Goal: Task Accomplishment & Management: Use online tool/utility

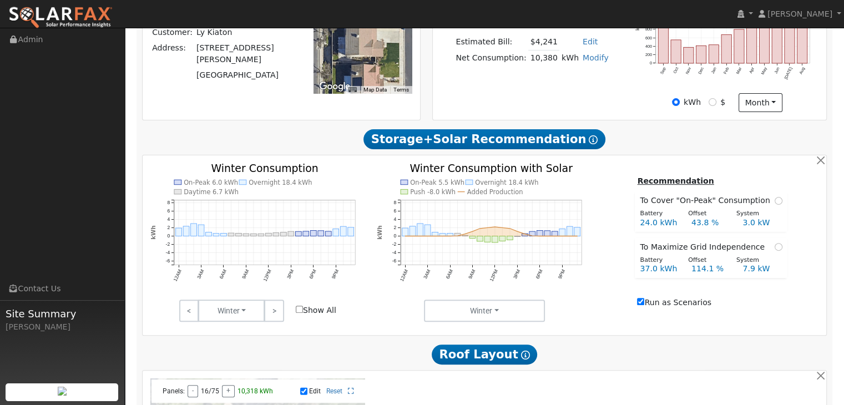
scroll to position [304, 0]
click at [273, 316] on link ">" at bounding box center [273, 310] width 19 height 22
drag, startPoint x: 273, startPoint y: 316, endPoint x: 186, endPoint y: 315, distance: 86.5
click at [186, 315] on link "<" at bounding box center [188, 310] width 19 height 22
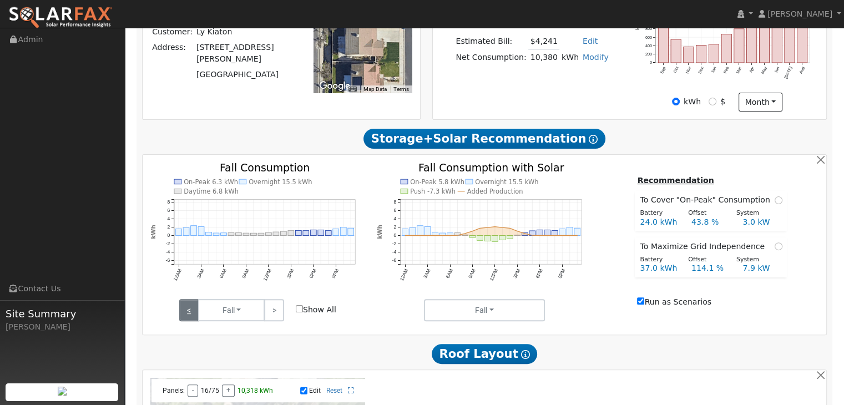
click at [186, 315] on link "<" at bounding box center [188, 310] width 19 height 22
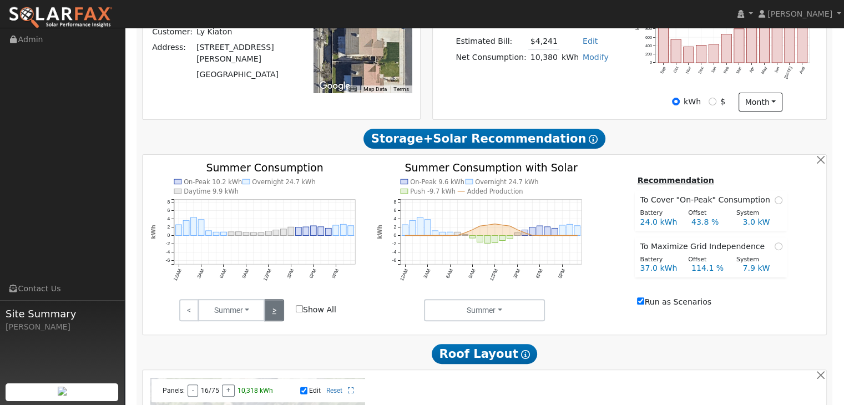
click at [270, 311] on link ">" at bounding box center [273, 310] width 19 height 22
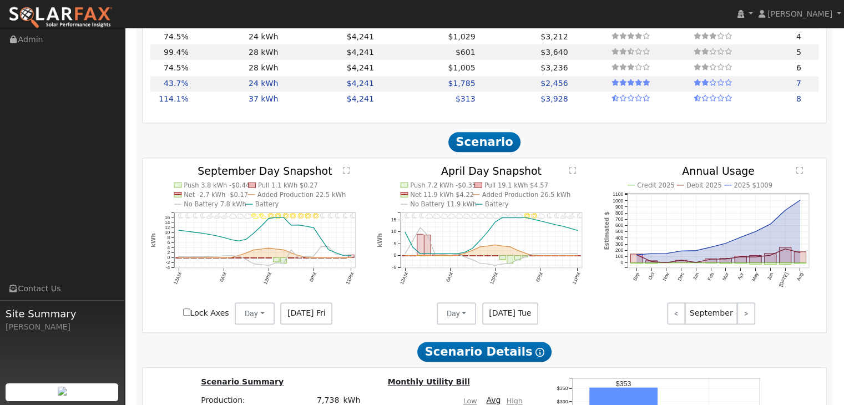
scroll to position [1114, 0]
click at [347, 174] on text "" at bounding box center [346, 170] width 7 height 8
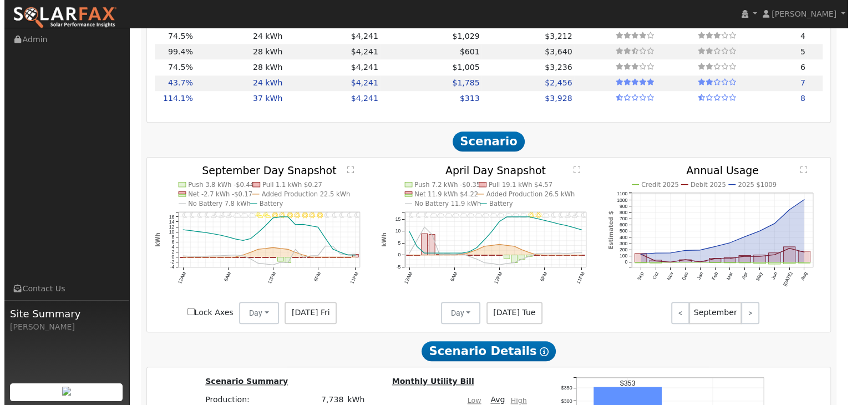
scroll to position [1118, 0]
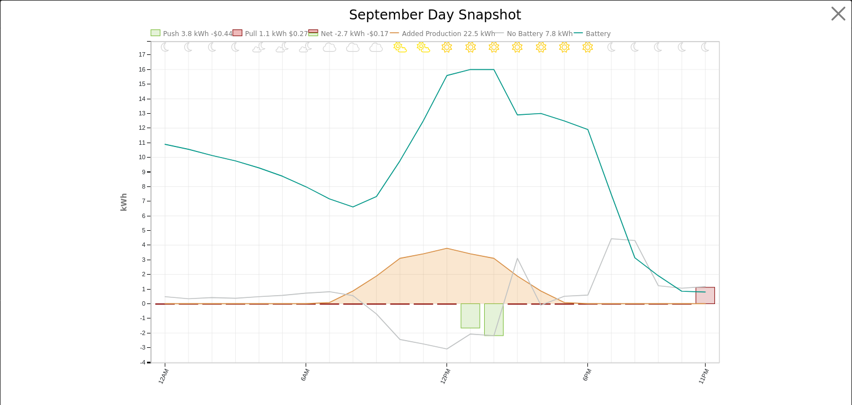
click at [171, 145] on icon "11PM - Clear 10PM - Clear 9PM - Clear 8PM - Clear 7PM - Clear 6PM - Clear 5PM -…" at bounding box center [425, 212] width 611 height 408
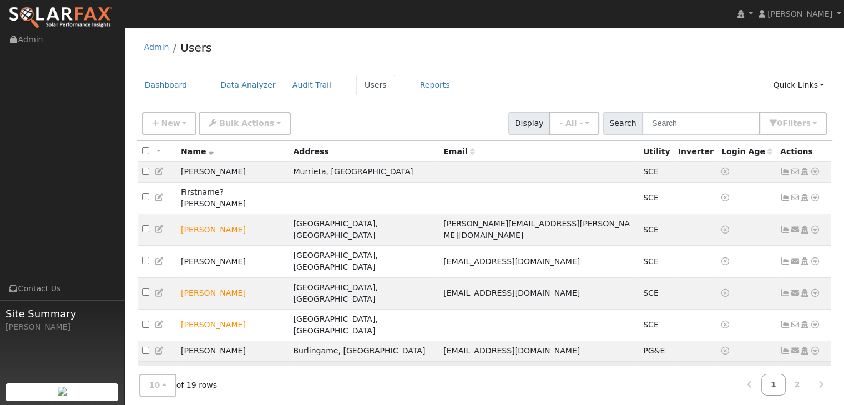
click at [813, 373] on icon at bounding box center [815, 377] width 10 height 8
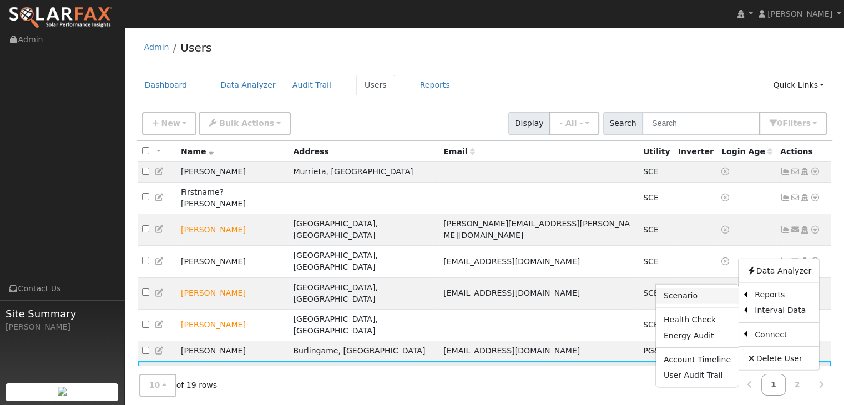
click at [688, 288] on link "Scenario" at bounding box center [697, 296] width 83 height 16
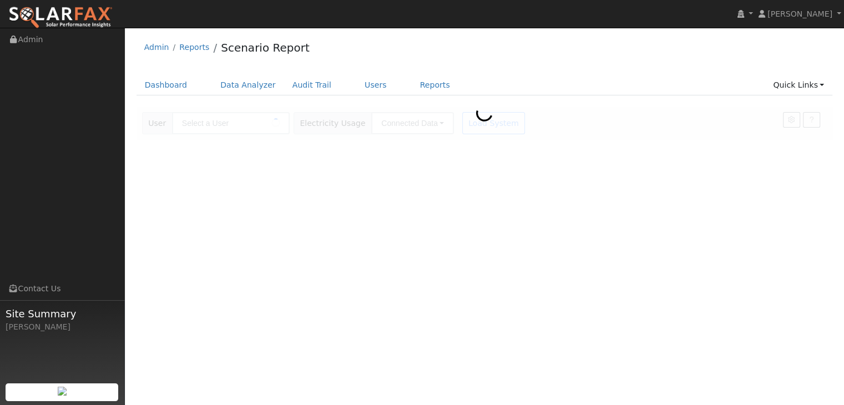
type input "Ly Kiaton"
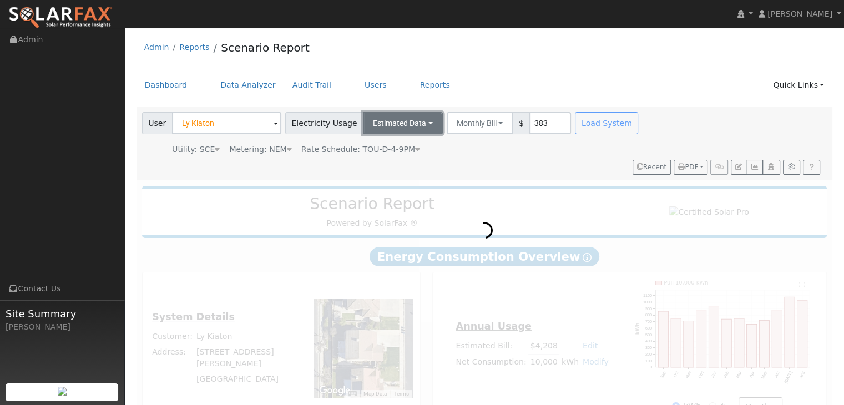
click at [411, 126] on button "Estimated Data" at bounding box center [403, 123] width 80 height 22
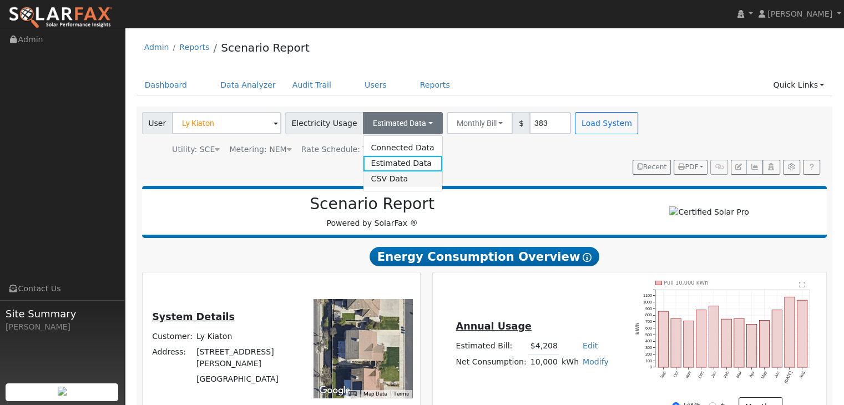
click at [374, 180] on link "CSV Data" at bounding box center [402, 179] width 79 height 16
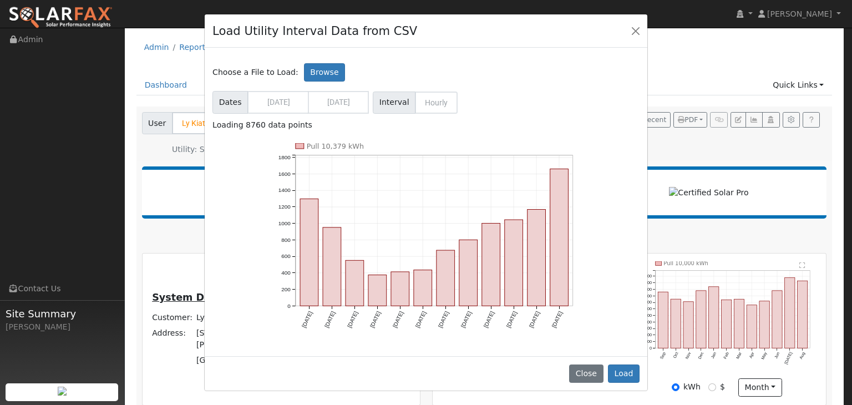
click at [428, 106] on span "Interval Hourly" at bounding box center [415, 103] width 85 height 22
click at [427, 101] on span "Interval Hourly" at bounding box center [415, 103] width 85 height 22
click at [623, 371] on button "Load" at bounding box center [624, 373] width 32 height 19
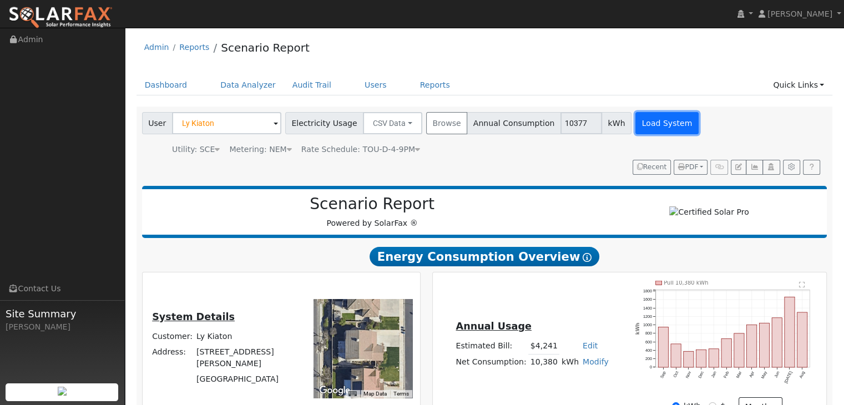
click at [635, 121] on button "Load System" at bounding box center [666, 123] width 63 height 22
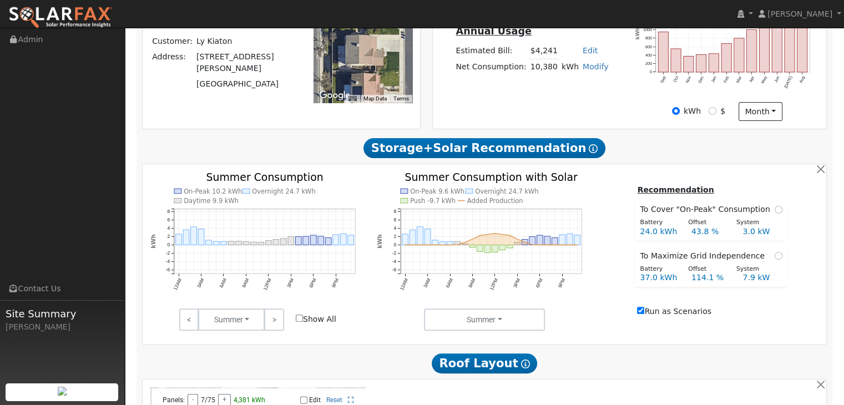
scroll to position [297, 0]
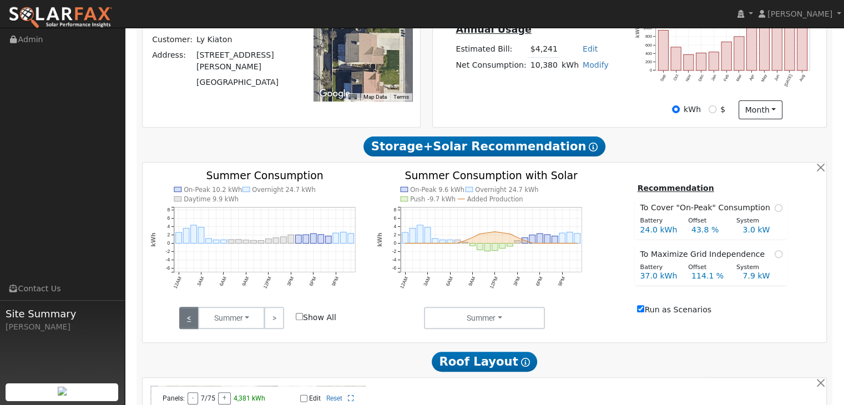
click at [188, 320] on link "<" at bounding box center [188, 318] width 19 height 22
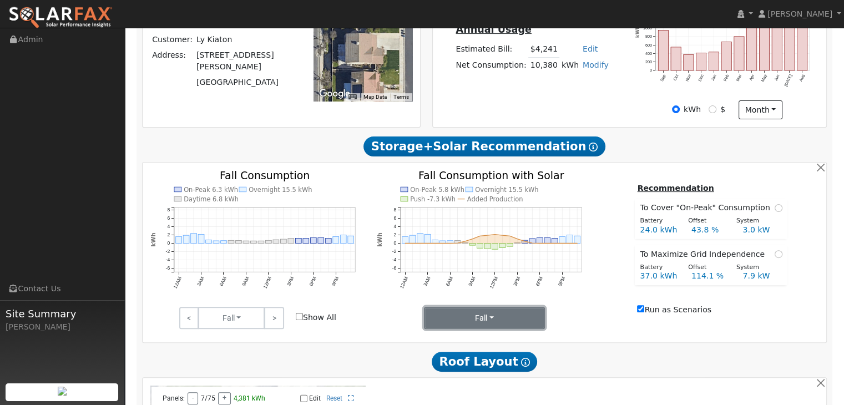
click at [499, 320] on button "Fall" at bounding box center [484, 318] width 121 height 22
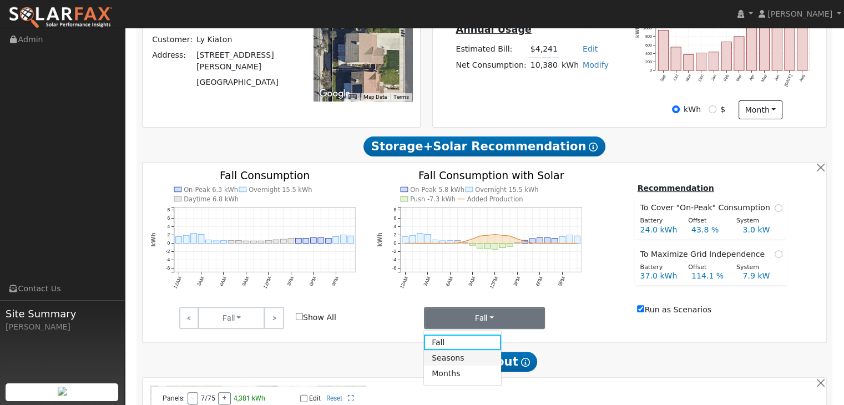
click at [450, 366] on link "Seasons" at bounding box center [462, 358] width 77 height 16
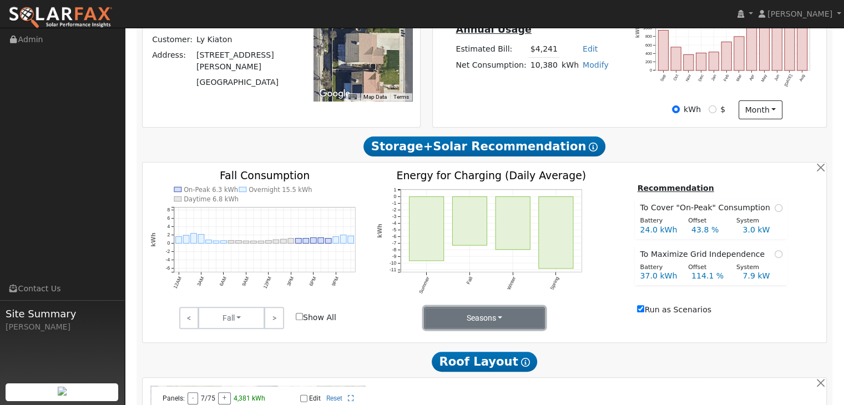
click at [504, 321] on button "Seasons" at bounding box center [484, 318] width 121 height 22
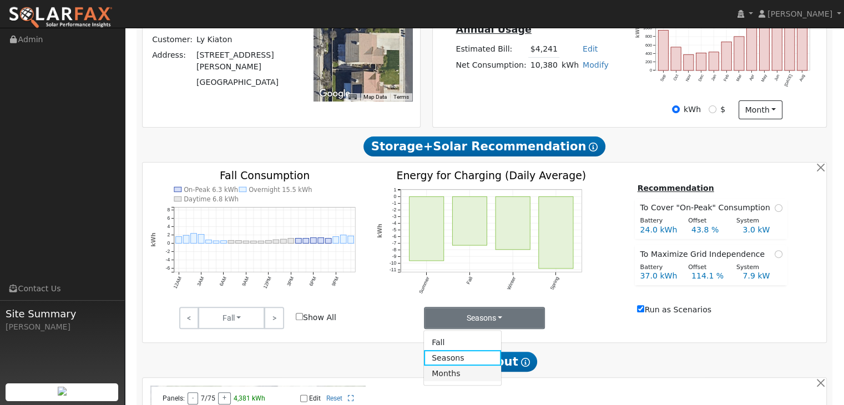
click at [446, 378] on link "Months" at bounding box center [462, 374] width 77 height 16
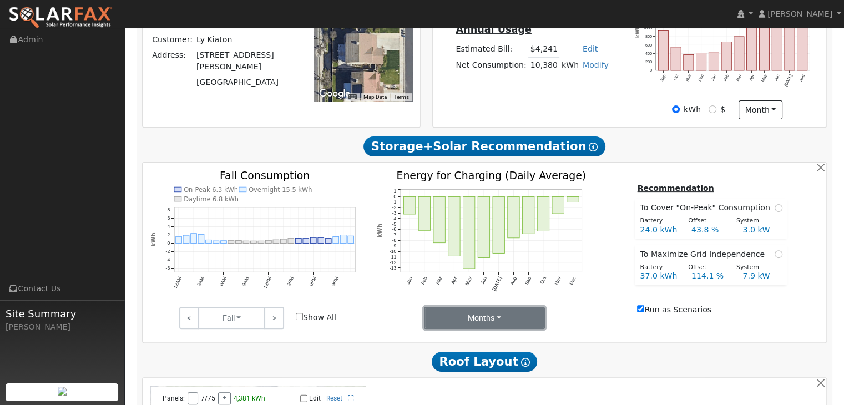
click at [496, 318] on button "Months" at bounding box center [484, 318] width 121 height 22
click at [501, 322] on button "Months" at bounding box center [484, 318] width 121 height 22
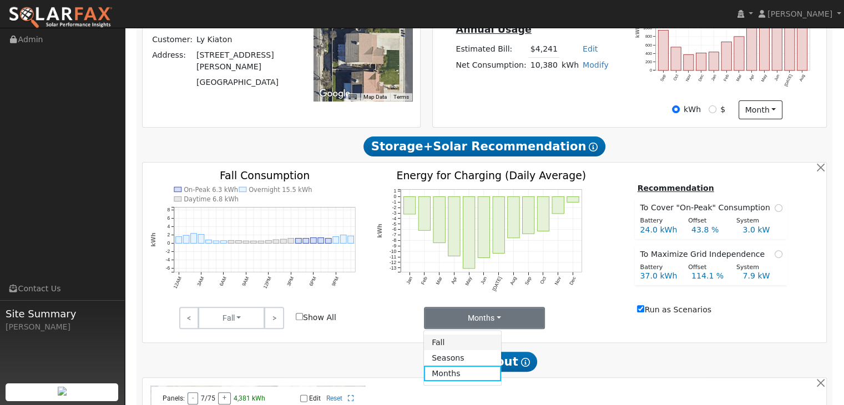
click at [444, 342] on link "Fall" at bounding box center [462, 342] width 77 height 16
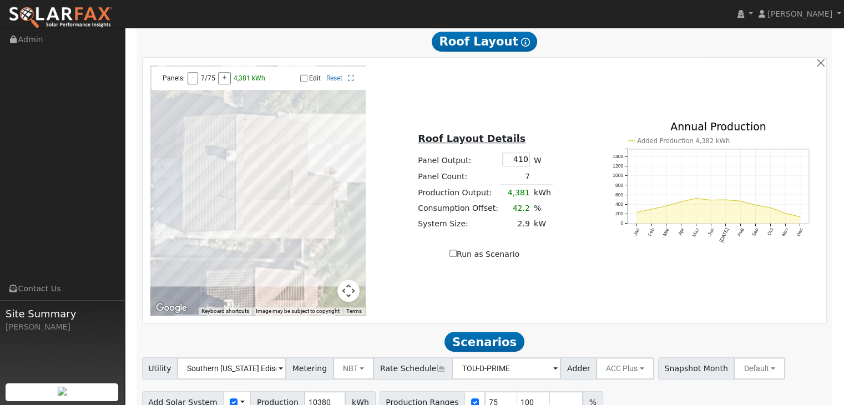
scroll to position [608, 0]
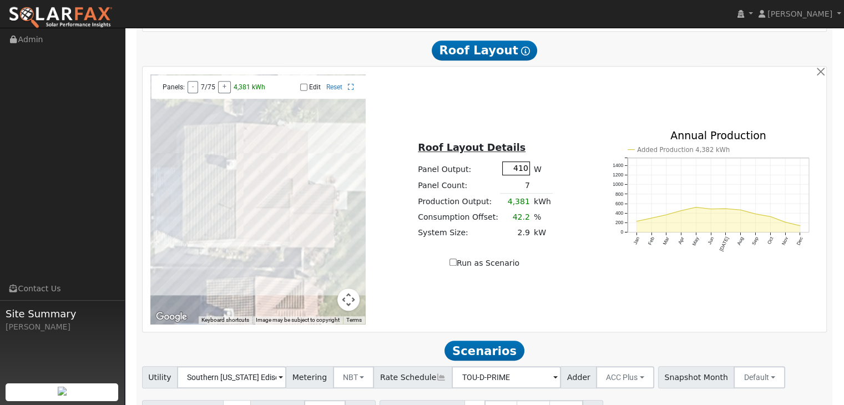
click at [517, 171] on input "410" at bounding box center [516, 168] width 28 height 14
type input "450"
click at [305, 90] on input "Edit" at bounding box center [303, 87] width 7 height 8
checkbox input "true"
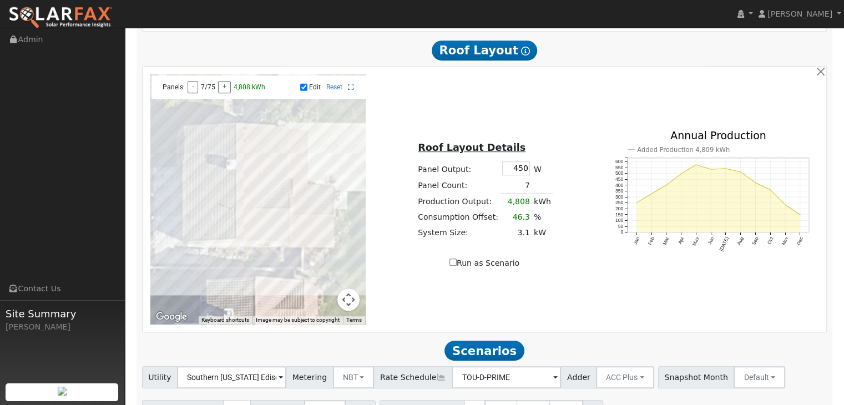
click at [329, 254] on div at bounding box center [257, 199] width 215 height 250
click at [329, 233] on div at bounding box center [257, 199] width 215 height 250
click at [319, 233] on div at bounding box center [257, 199] width 215 height 250
click at [192, 252] on div at bounding box center [257, 199] width 215 height 250
click at [193, 246] on div at bounding box center [257, 199] width 215 height 250
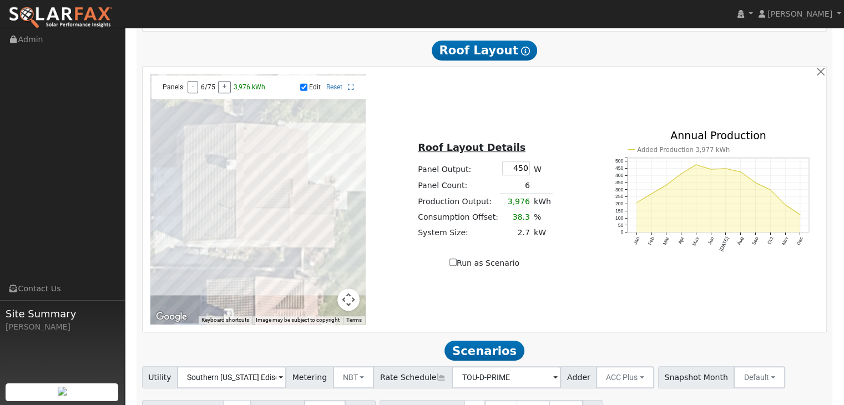
click at [196, 232] on div at bounding box center [257, 199] width 215 height 250
click at [196, 226] on div at bounding box center [257, 199] width 215 height 250
click at [197, 215] on div at bounding box center [257, 199] width 215 height 250
click at [197, 203] on div at bounding box center [257, 199] width 215 height 250
click at [197, 195] on div at bounding box center [257, 199] width 215 height 250
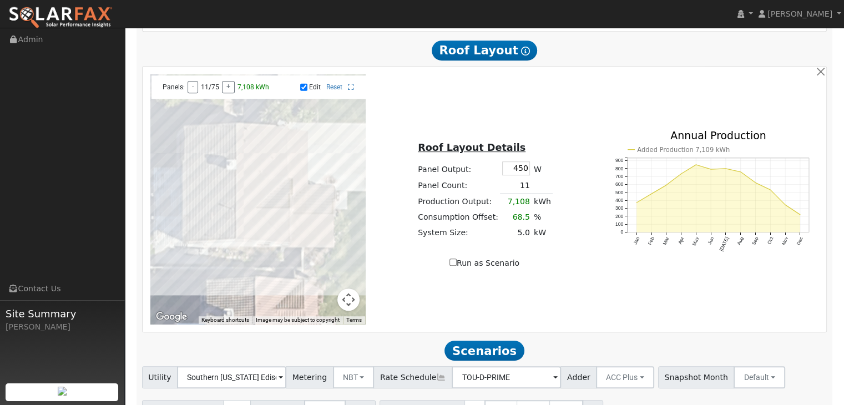
click at [197, 183] on div at bounding box center [257, 199] width 215 height 250
click at [195, 189] on div at bounding box center [257, 199] width 215 height 250
click at [197, 168] on div at bounding box center [257, 199] width 215 height 250
click at [242, 226] on div at bounding box center [257, 199] width 215 height 250
click at [246, 233] on div at bounding box center [257, 199] width 215 height 250
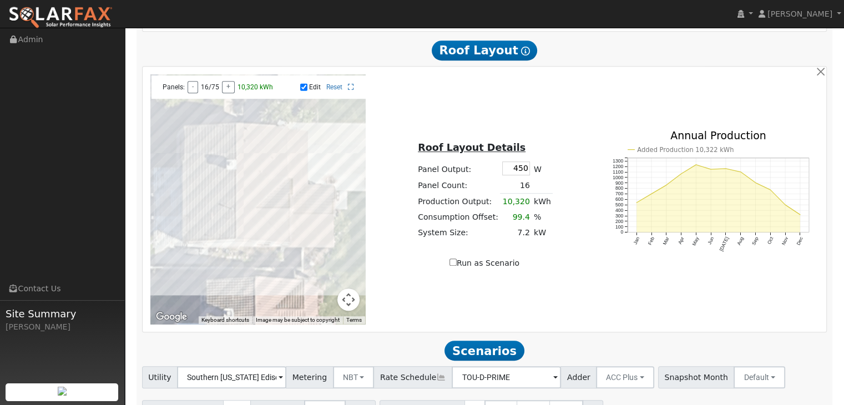
click at [246, 246] on div at bounding box center [257, 199] width 215 height 250
click at [248, 256] on div at bounding box center [257, 199] width 215 height 250
click at [264, 201] on div at bounding box center [257, 199] width 215 height 250
click at [456, 264] on input "Run as Scenario" at bounding box center [452, 261] width 7 height 7
checkbox input "true"
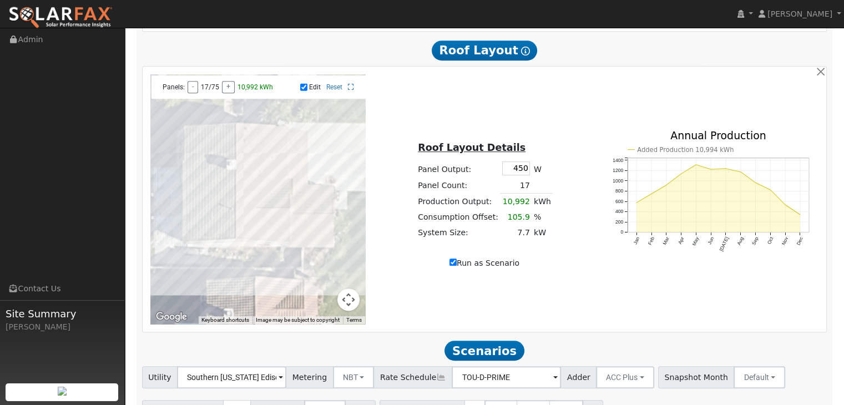
type input "10992"
type input "100"
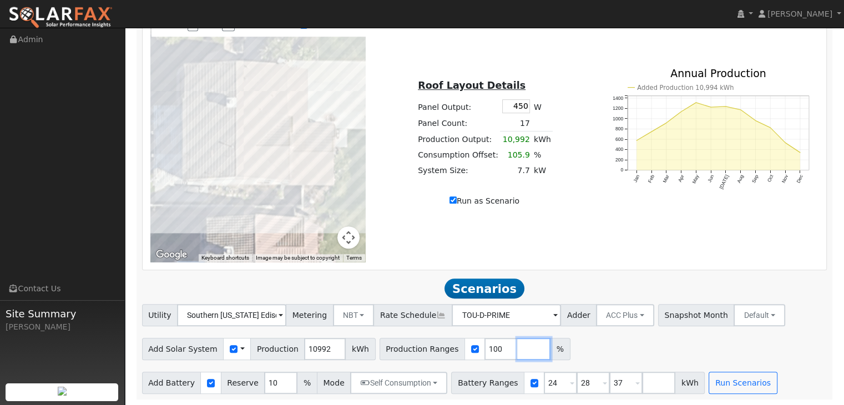
click at [517, 349] on input "number" at bounding box center [533, 349] width 33 height 22
type input "75"
type input "100"
click at [619, 346] on div "Add Solar System Use CSV Data Production 10992 kWh Production Ranges 75 100 %" at bounding box center [484, 347] width 689 height 26
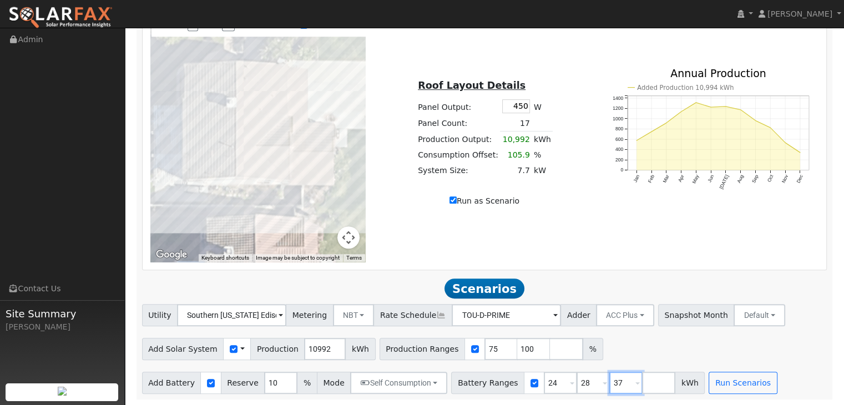
click at [609, 385] on input "37" at bounding box center [625, 383] width 33 height 22
type input "3"
type input "16"
type input "24"
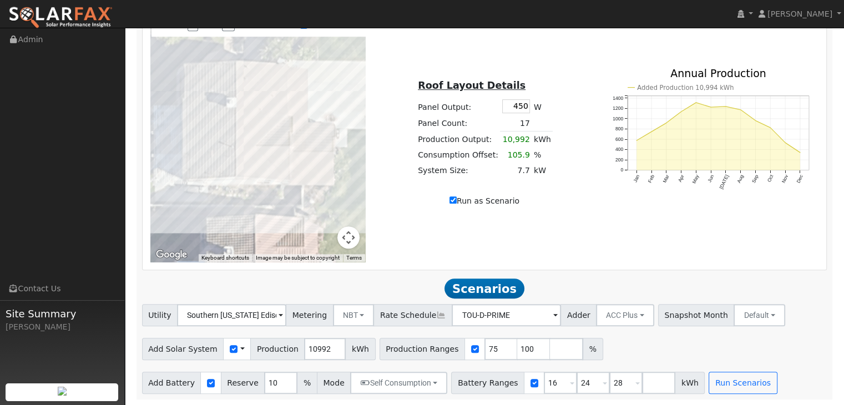
click at [646, 359] on div "Add Solar System Use CSV Data Production 10992 kWh Production Ranges 75 100 %" at bounding box center [484, 347] width 689 height 26
click at [609, 380] on input "28" at bounding box center [625, 383] width 33 height 22
type input "2"
click at [277, 384] on input "9" at bounding box center [280, 383] width 33 height 22
click at [277, 384] on input "8" at bounding box center [280, 383] width 33 height 22
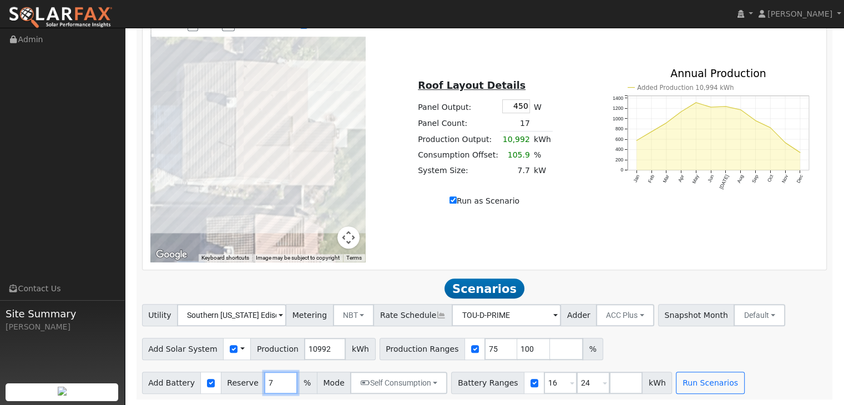
click at [277, 384] on input "7" at bounding box center [280, 383] width 33 height 22
click at [277, 384] on input "6" at bounding box center [280, 383] width 33 height 22
type input "5"
click at [277, 384] on input "5" at bounding box center [280, 383] width 33 height 22
click at [676, 341] on div "Add Solar System Use CSV Data Production 10992 kWh Production Ranges 75 100 %" at bounding box center [484, 347] width 689 height 26
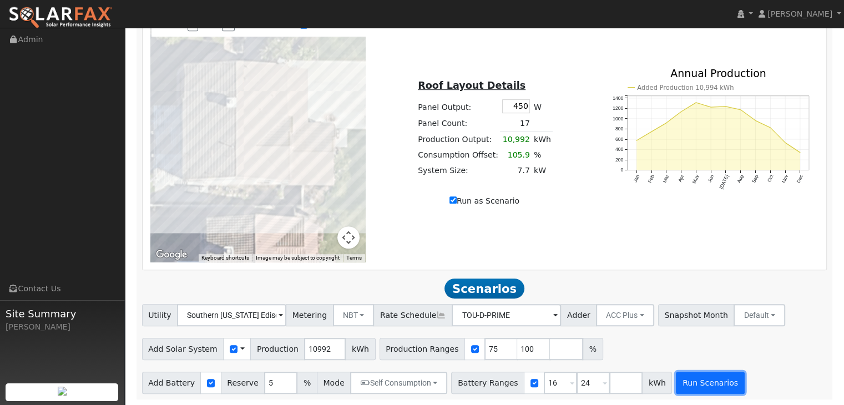
click at [676, 385] on button "Run Scenarios" at bounding box center [710, 383] width 68 height 22
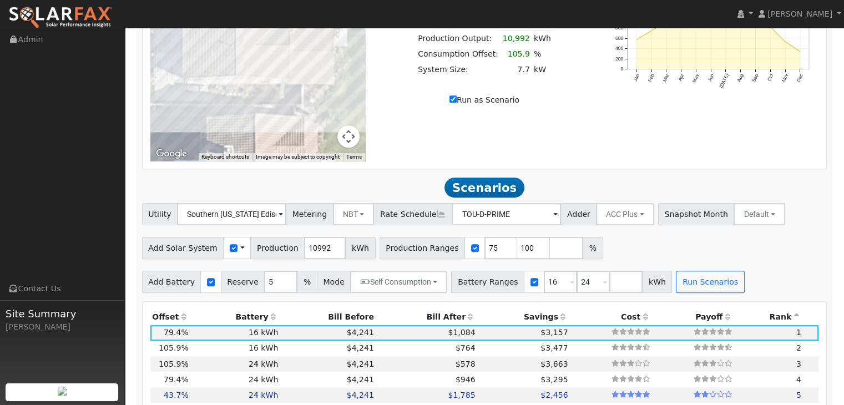
scroll to position [785, 0]
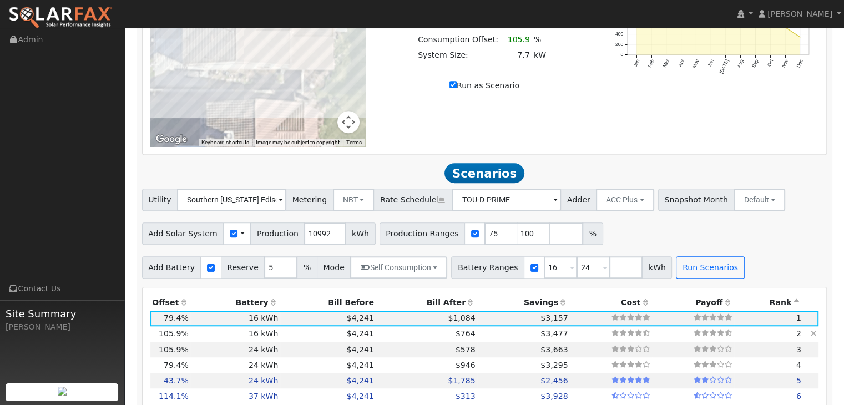
click at [306, 338] on td "$4,241" at bounding box center [328, 334] width 96 height 16
type input "7.7"
type input "$23,870"
type input "$12,921"
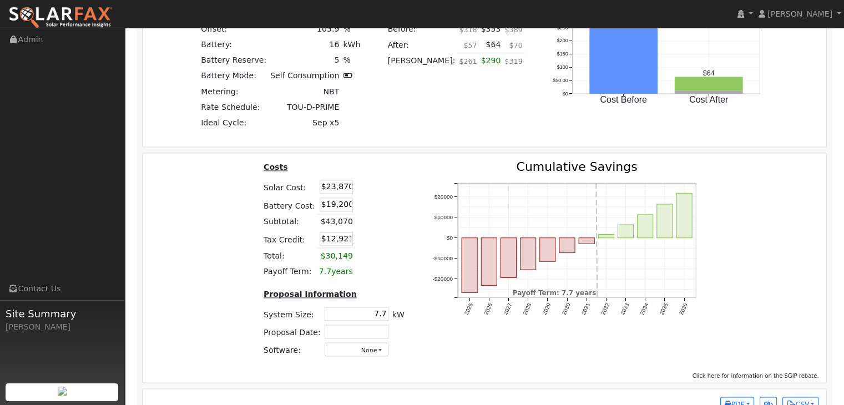
scroll to position [1470, 0]
click at [330, 210] on input "$19,200" at bounding box center [335, 204] width 33 height 14
type input "$17,200"
type input "$12,321"
click at [356, 225] on td at bounding box center [367, 221] width 26 height 16
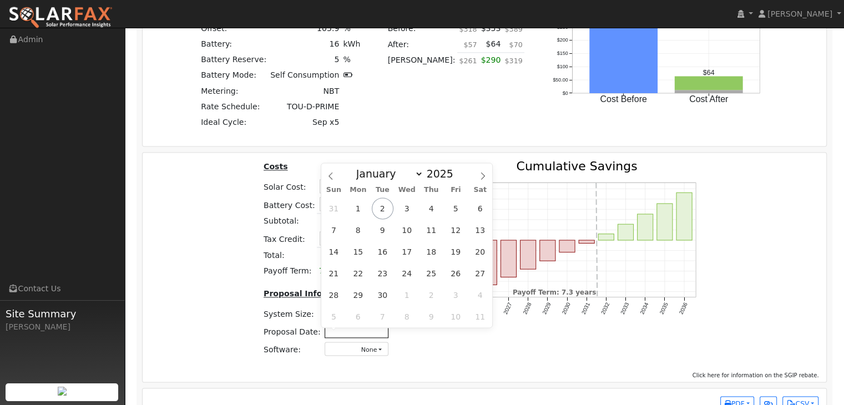
click at [357, 334] on input "text" at bounding box center [356, 331] width 64 height 14
click at [384, 208] on span "2" at bounding box center [383, 208] width 22 height 22
type input "[DATE]"
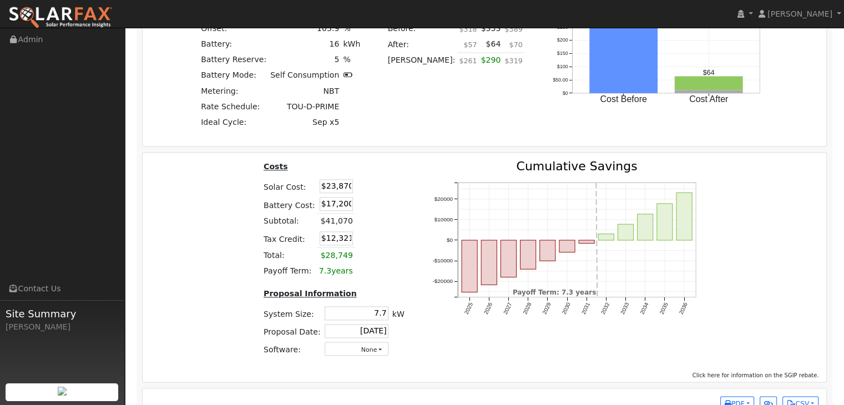
click at [440, 354] on div "2025 2026 2027 2028 2029 2030 2031 2032 2033 2034 2035 2036 -$20000 -$10000 $0 …" at bounding box center [568, 262] width 301 height 205
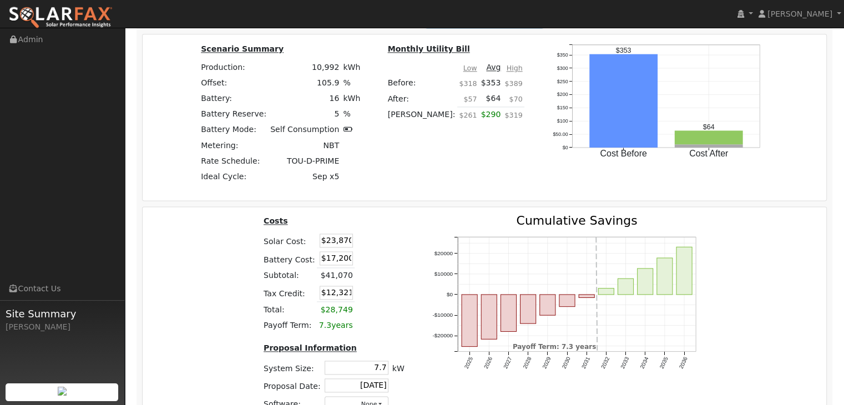
scroll to position [1414, 0]
drag, startPoint x: 732, startPoint y: 236, endPoint x: 737, endPoint y: 287, distance: 50.7
click at [737, 287] on div "Costs Solar Cost: $23,870 Battery Cost: $17,200 Subtotal: $41,070 Tax Credit: $…" at bounding box center [485, 318] width 692 height 205
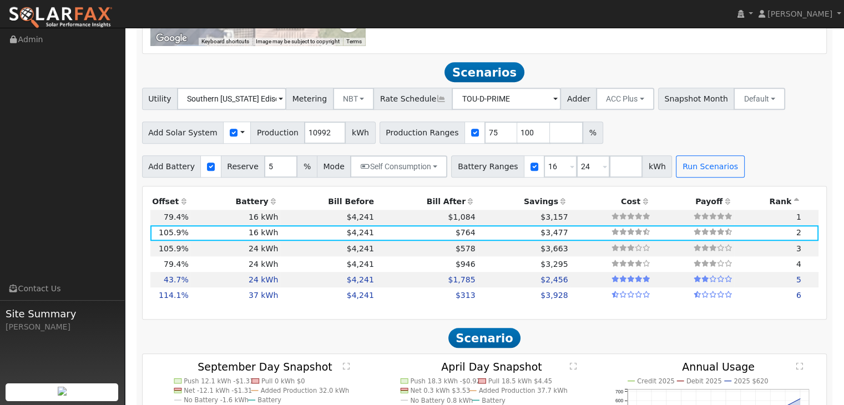
scroll to position [885, 0]
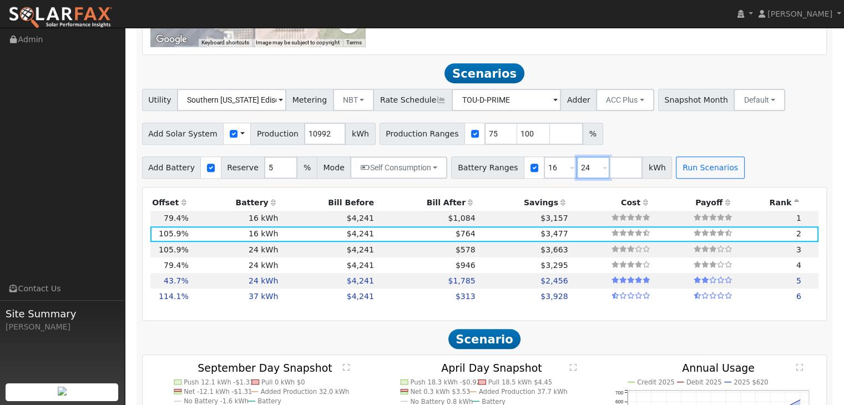
click at [576, 172] on input "24" at bounding box center [592, 167] width 33 height 22
type input "2"
type input "18"
click at [544, 175] on input "16" at bounding box center [560, 167] width 33 height 22
click at [609, 172] on input "number" at bounding box center [625, 167] width 33 height 22
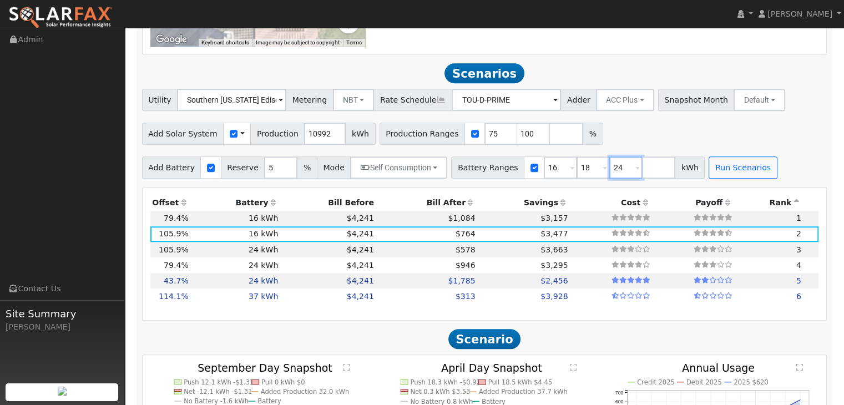
type input "24"
click at [768, 155] on div "Utility Southern [US_STATE] Edison Metering NBT NEM NBT Rate Schedule TOU-D-PRI…" at bounding box center [484, 134] width 697 height 90
click at [612, 151] on div "Utility Southern [US_STATE] Edison Metering NBT NEM NBT Rate Schedule TOU-D-PRI…" at bounding box center [484, 134] width 697 height 90
click at [708, 167] on button "Run Scenarios" at bounding box center [742, 167] width 68 height 22
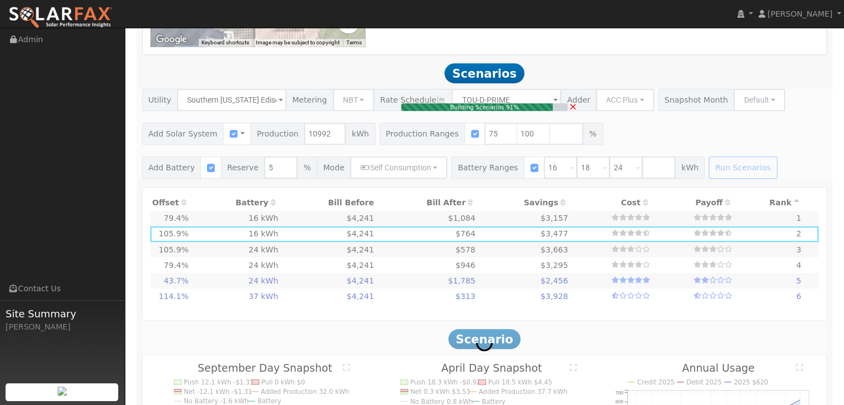
type input "5.5"
type input "$17,038"
type input "$19,200"
type input "$10,871"
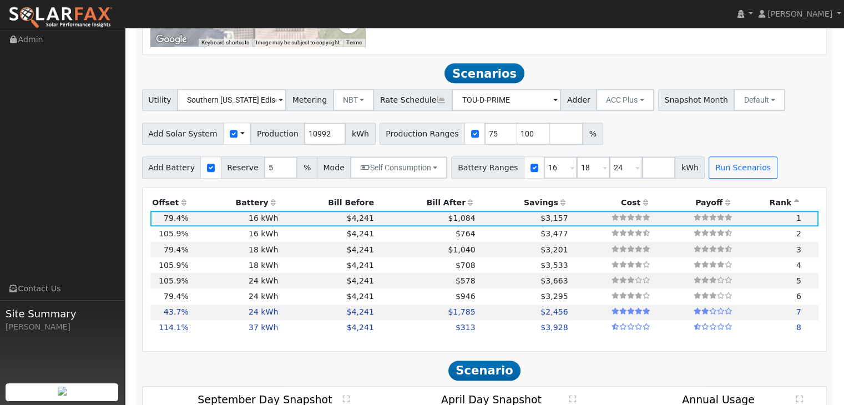
scroll to position [919, 0]
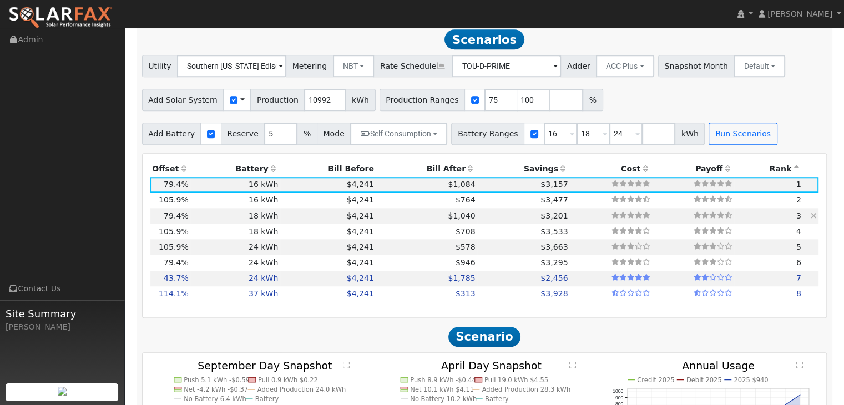
click at [217, 219] on td "18 kWh" at bounding box center [235, 216] width 90 height 16
type input "$21,600"
type input "$11,591"
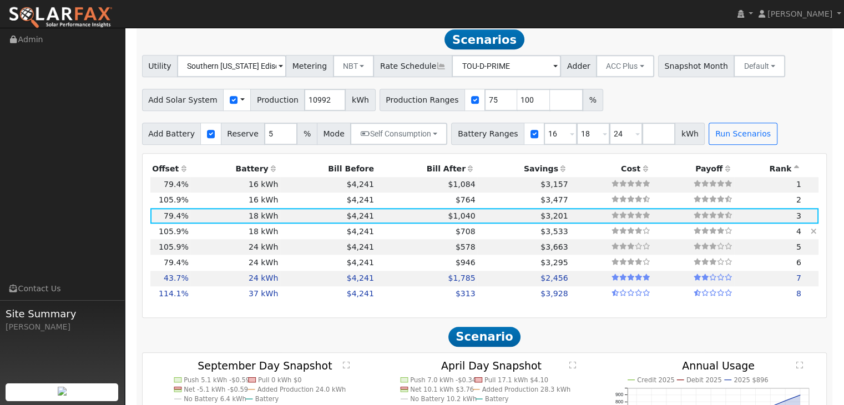
click at [248, 236] on td "18 kWh" at bounding box center [235, 232] width 90 height 16
type input "7.7"
type input "$23,870"
type input "$13,641"
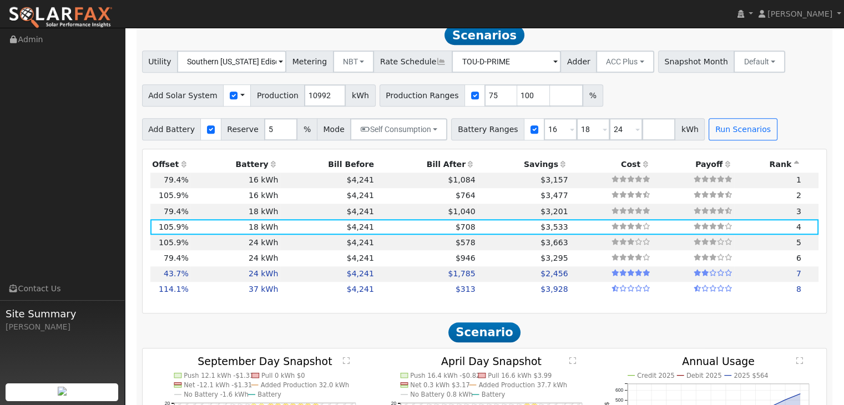
scroll to position [924, 0]
click at [228, 231] on td "18 kWh" at bounding box center [235, 227] width 90 height 16
click at [212, 229] on td "18 kWh" at bounding box center [235, 227] width 90 height 16
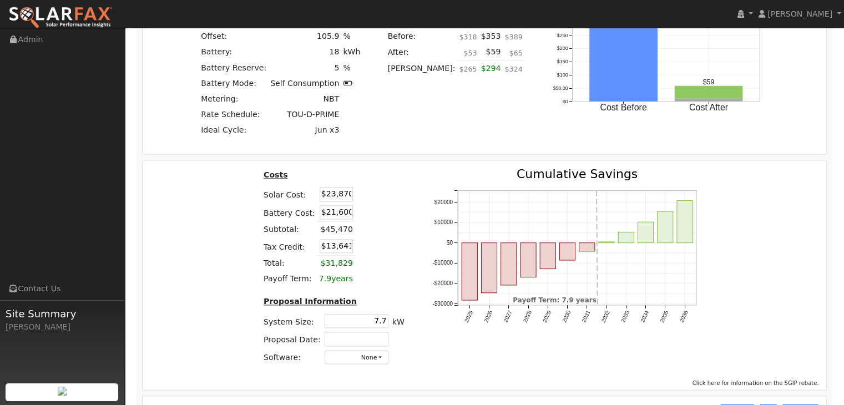
scroll to position [1495, 0]
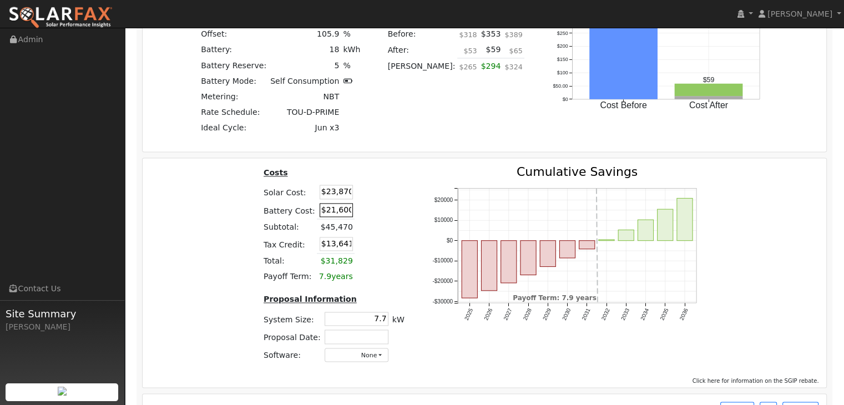
click at [331, 214] on input "$21,600" at bounding box center [335, 210] width 33 height 14
click at [337, 214] on input "$19,600" at bounding box center [335, 210] width 33 height 14
type input "$19,000"
type input "$12,861"
click at [361, 219] on td at bounding box center [367, 210] width 26 height 18
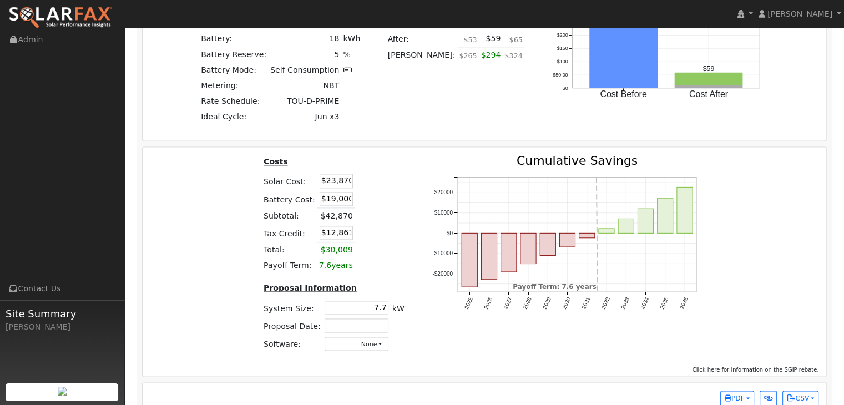
scroll to position [1531, 0]
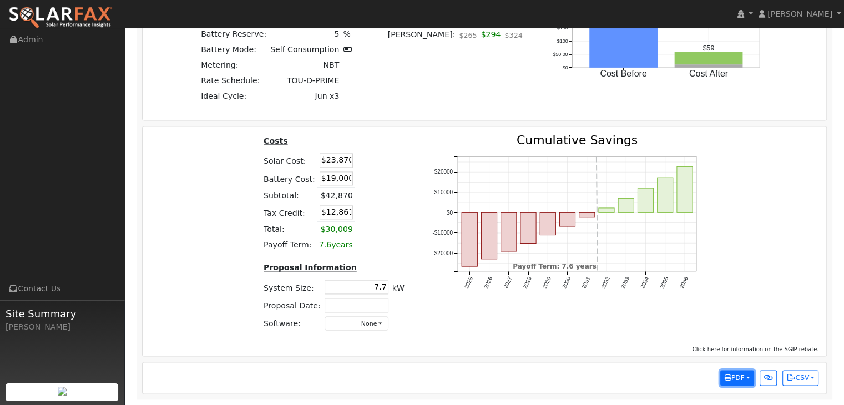
click at [743, 379] on button "PDF" at bounding box center [737, 378] width 34 height 16
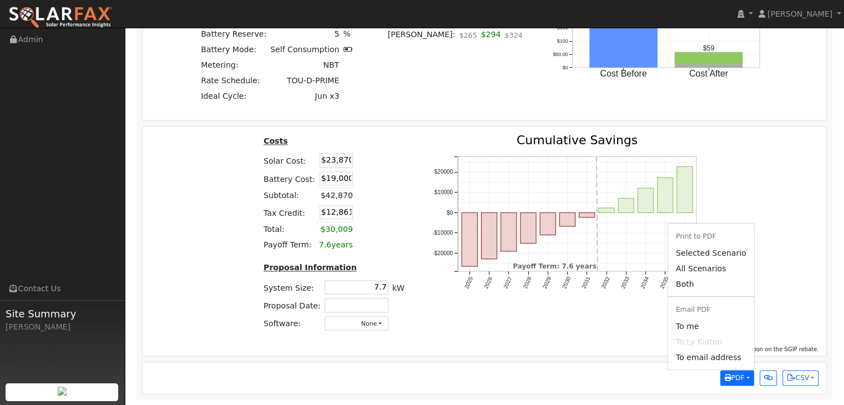
click at [707, 283] on link "Both" at bounding box center [711, 284] width 86 height 16
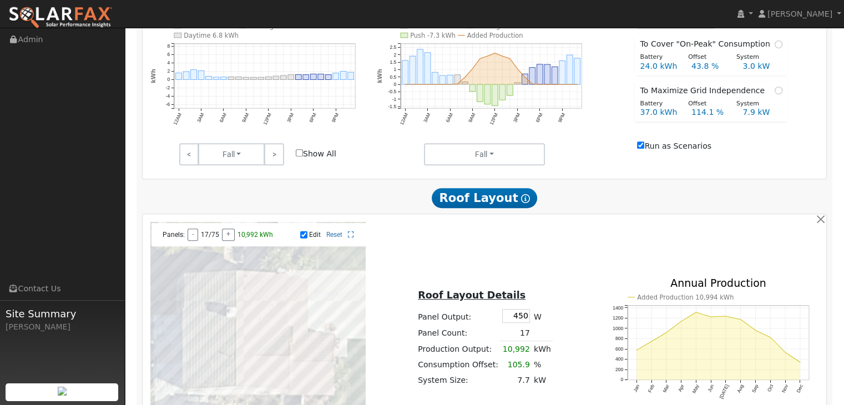
scroll to position [435, 0]
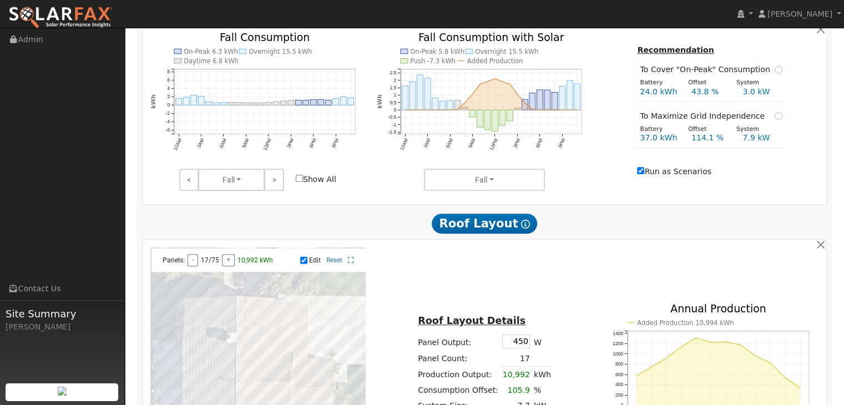
click at [301, 181] on input "Show All" at bounding box center [299, 178] width 7 height 7
checkbox input "true"
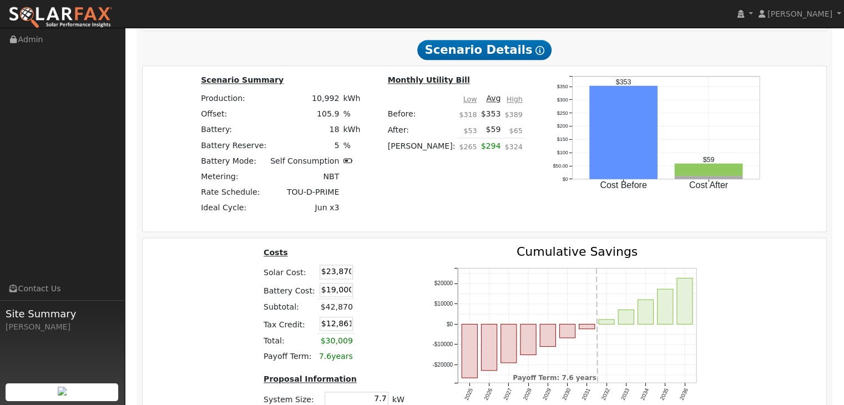
scroll to position [1531, 0]
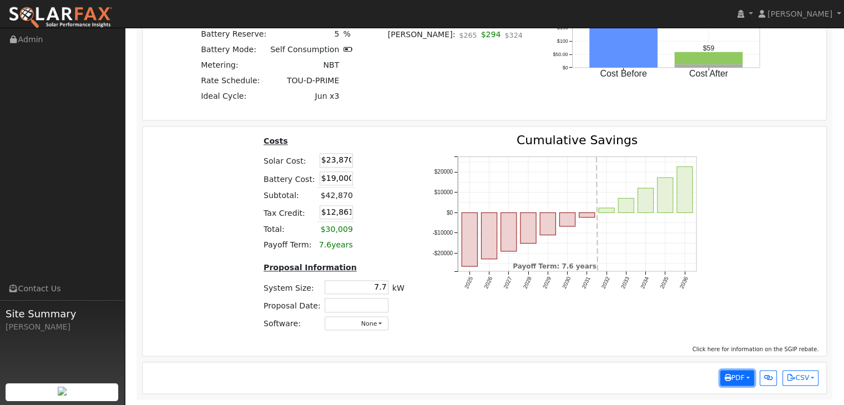
click at [745, 380] on button "PDF" at bounding box center [737, 378] width 34 height 16
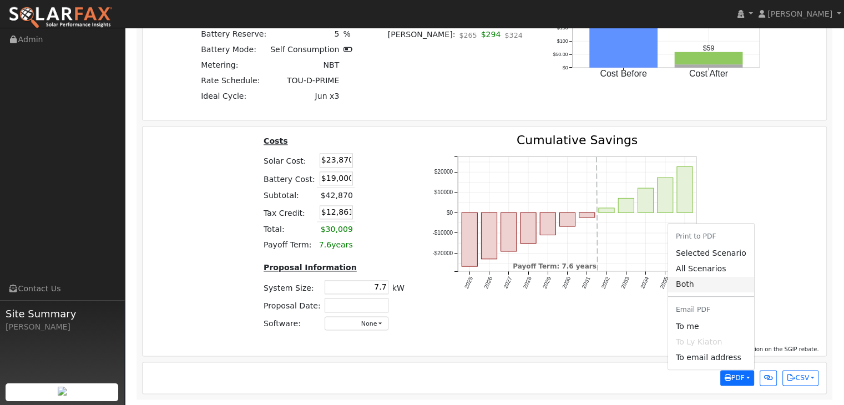
click at [690, 282] on link "Both" at bounding box center [711, 284] width 86 height 16
